Goal: Information Seeking & Learning: Learn about a topic

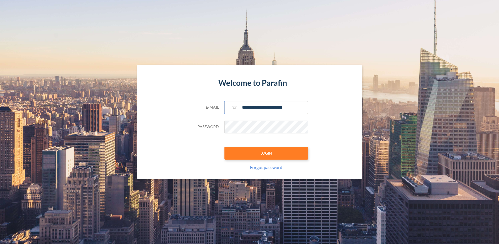
type input "**********"
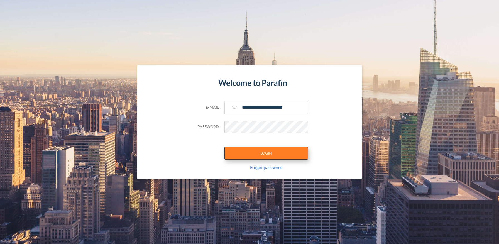
click at [266, 153] on button "LOGIN" at bounding box center [266, 153] width 84 height 13
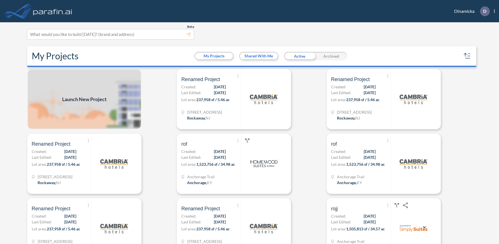
scroll to position [1, 0]
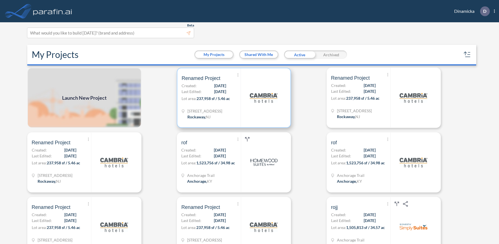
click at [234, 97] on p "Lot area: 237,958 sf / 5.46 ac" at bounding box center [210, 99] width 59 height 8
